Goal: Information Seeking & Learning: Learn about a topic

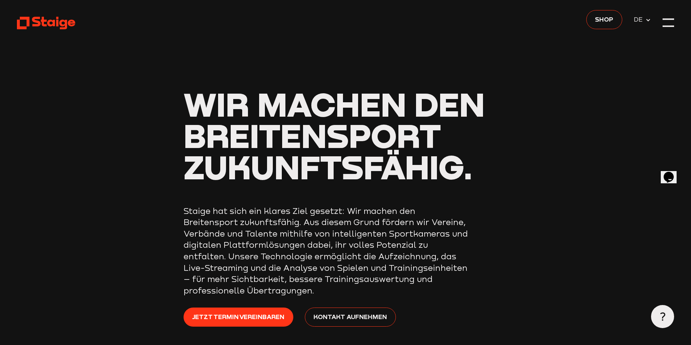
scroll to position [1, 0]
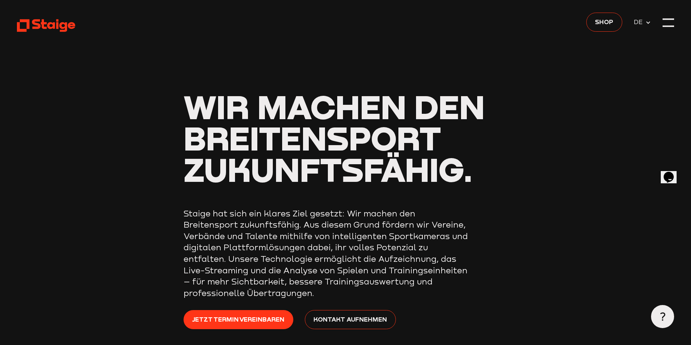
click at [640, 20] on span "DE" at bounding box center [639, 22] width 12 height 10
click at [636, 35] on span "EN" at bounding box center [639, 34] width 12 height 10
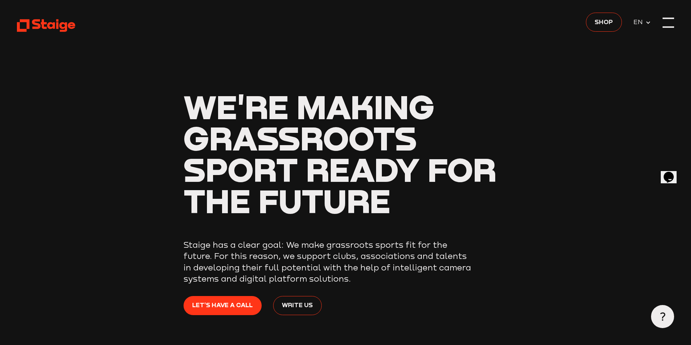
click at [668, 21] on div at bounding box center [668, 23] width 12 height 12
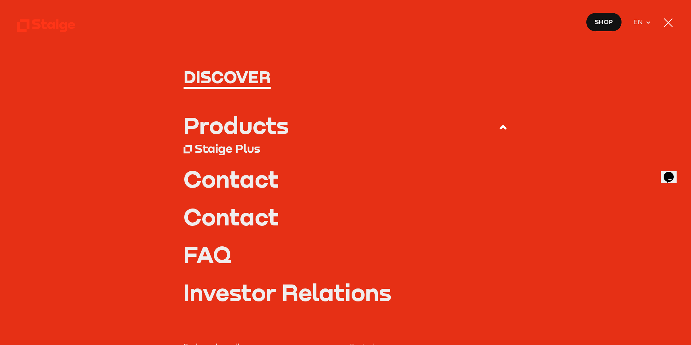
click at [668, 22] on div at bounding box center [668, 22] width 9 height 9
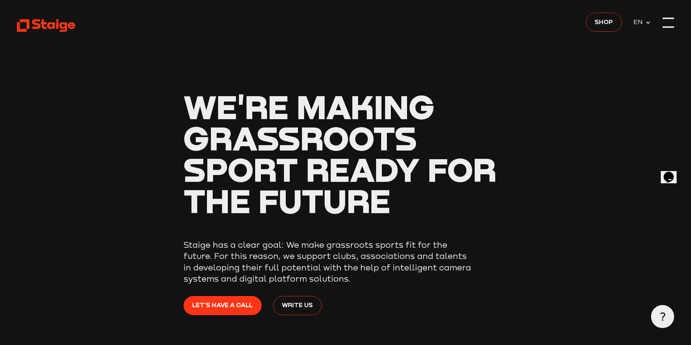
click at [670, 17] on div at bounding box center [668, 23] width 12 height 12
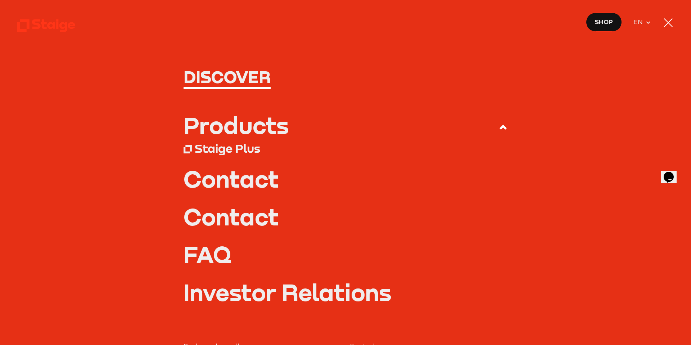
click at [266, 127] on div "Products" at bounding box center [235, 125] width 105 height 23
click at [0, 0] on input "Products" at bounding box center [0, 0] width 0 height 0
click at [503, 129] on icon at bounding box center [503, 127] width 9 height 9
click at [0, 0] on input "Products" at bounding box center [0, 0] width 0 height 0
drag, startPoint x: 229, startPoint y: 151, endPoint x: 245, endPoint y: 162, distance: 19.3
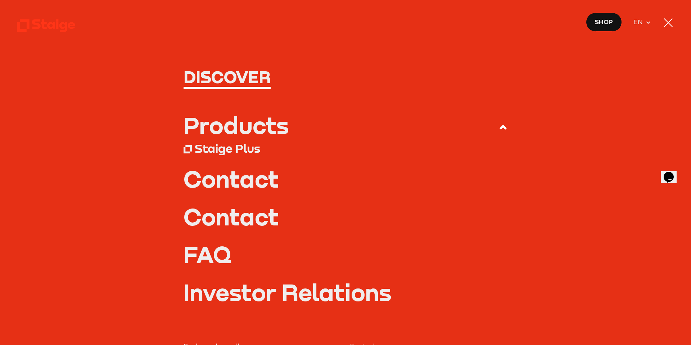
click at [229, 151] on div "Staige Plus" at bounding box center [227, 148] width 65 height 14
